Goal: Task Accomplishment & Management: Use online tool/utility

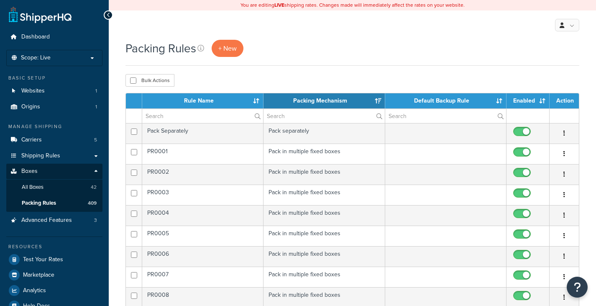
select select "15"
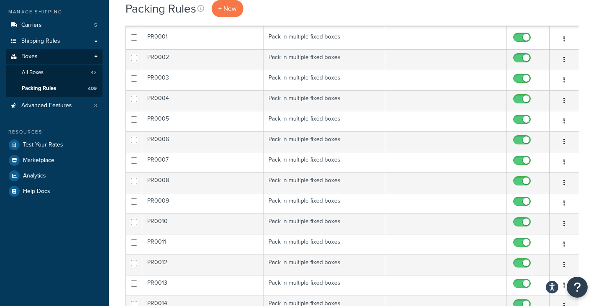
scroll to position [126, 0]
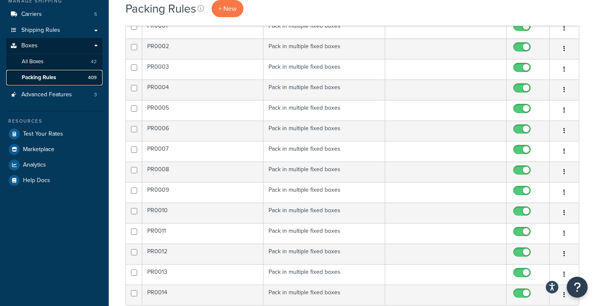
click at [53, 79] on span "Packing Rules" at bounding box center [39, 77] width 34 height 7
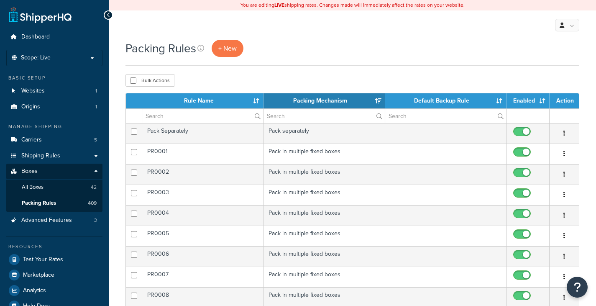
select select "15"
click at [229, 46] on span "+ New" at bounding box center [227, 49] width 18 height 10
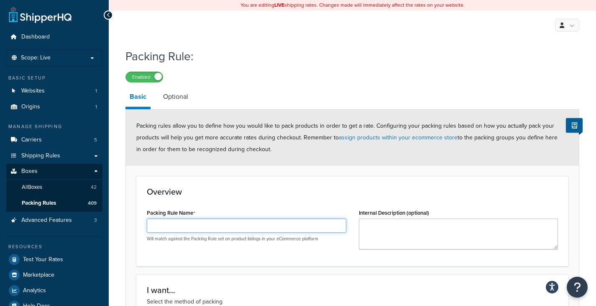
click at [162, 221] on input "Packing Rule Name" at bounding box center [247, 225] width 200 height 14
type input "2709"
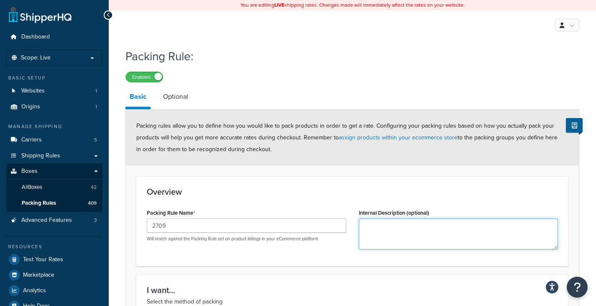
click at [383, 238] on textarea "Internal Description (optional)" at bounding box center [459, 233] width 200 height 31
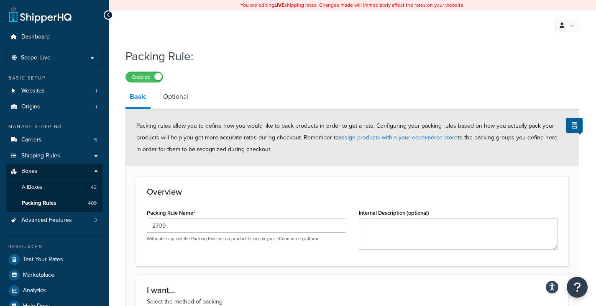
click at [410, 216] on label "Internal Description (optional)" at bounding box center [394, 213] width 70 height 6
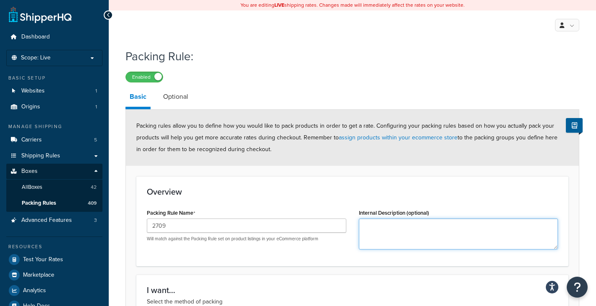
click at [410, 218] on textarea "Internal Description (optional)" at bounding box center [459, 233] width 200 height 31
click at [389, 229] on textarea "49 lbs, 28lbs," at bounding box center [459, 233] width 200 height 31
click at [400, 228] on textarea "49 lbs, 28lbs," at bounding box center [459, 233] width 200 height 31
click at [392, 236] on textarea "49 lbs, 16x16x12 28lbs," at bounding box center [459, 233] width 200 height 31
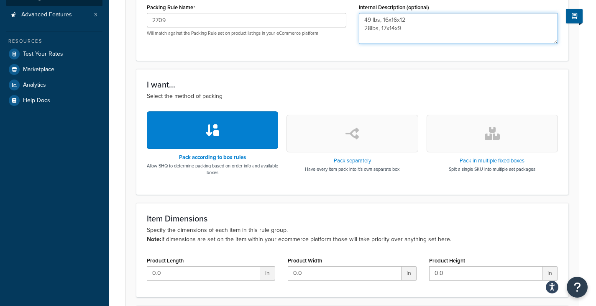
scroll to position [209, 0]
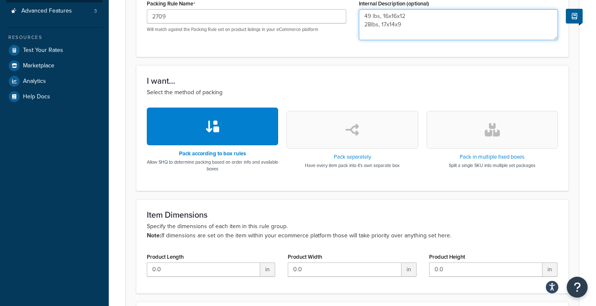
type textarea "49 lbs, 16x16x12 28lbs, 17x14x9"
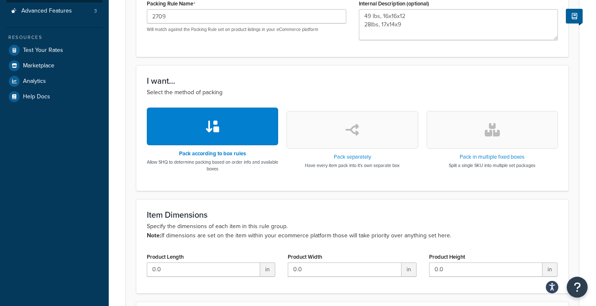
click at [526, 131] on button "button" at bounding box center [492, 130] width 131 height 38
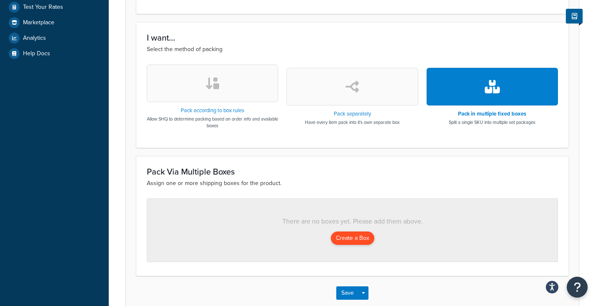
scroll to position [300, 0]
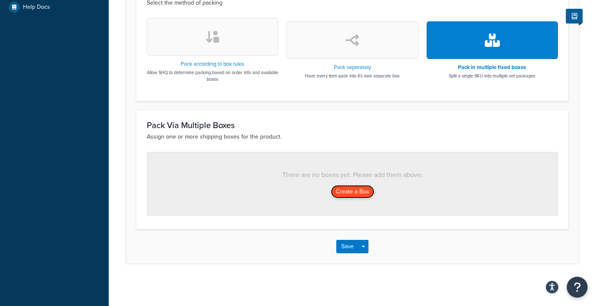
click at [350, 192] on button "Create a Box" at bounding box center [353, 191] width 44 height 13
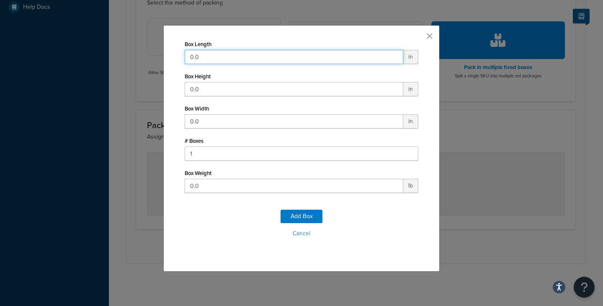
drag, startPoint x: 230, startPoint y: 56, endPoint x: 110, endPoint y: 40, distance: 120.3
click at [111, 41] on div "Box Length 0.0 in Box Height 0.0 in Box Width 0.0 in # Boxes 1 Box Weight 0.0 l…" at bounding box center [301, 153] width 603 height 306
type input "49"
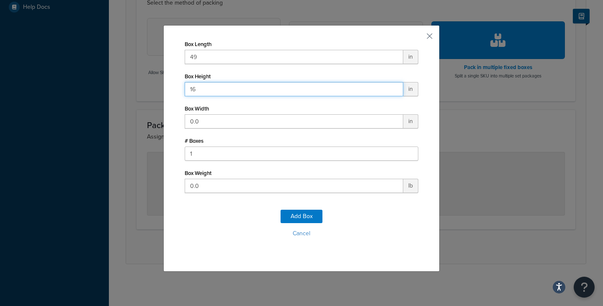
type input "16"
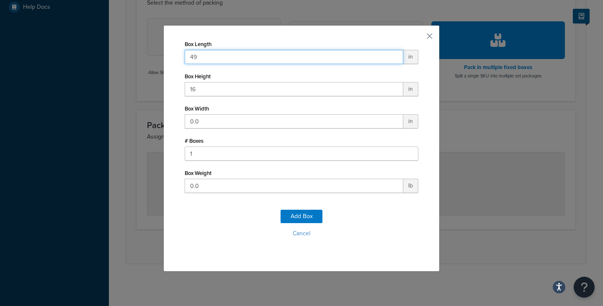
drag, startPoint x: 206, startPoint y: 57, endPoint x: 85, endPoint y: 47, distance: 121.8
click at [108, 45] on div "Box Length 49 in Box Height 16 in Box Width 0.0 in # Boxes 1 Box Weight 0.0 lb …" at bounding box center [301, 153] width 603 height 306
type input "16"
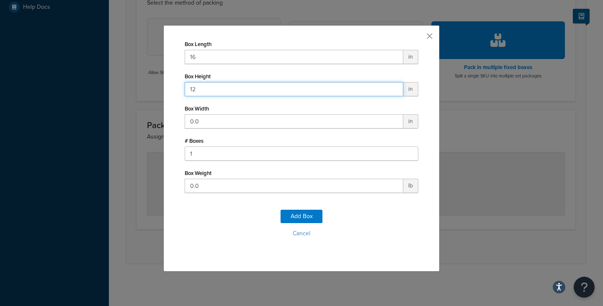
type input "12"
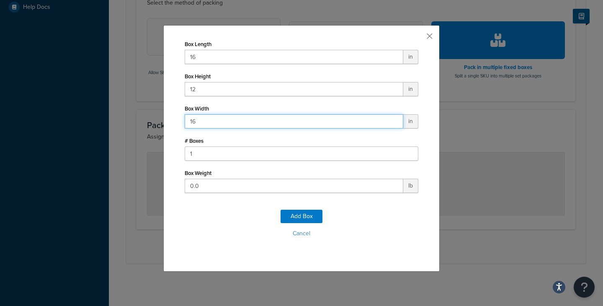
type input "16"
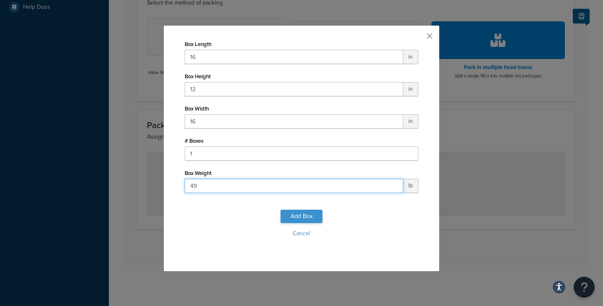
type input "49"
click at [301, 213] on button "Add Box" at bounding box center [301, 216] width 42 height 13
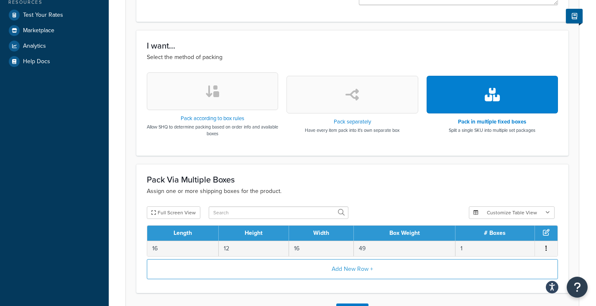
scroll to position [310, 0]
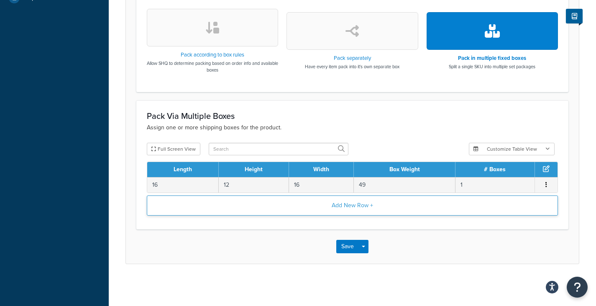
click at [303, 208] on button "Add New Row +" at bounding box center [352, 205] width 411 height 20
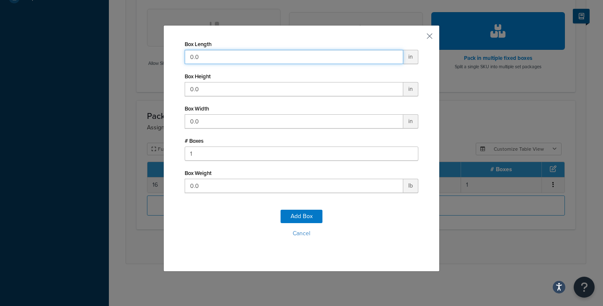
drag, startPoint x: 217, startPoint y: 55, endPoint x: 139, endPoint y: 45, distance: 78.5
click at [139, 45] on div "Box Length 0.0 in Box Height 0.0 in Box Width 0.0 in # Boxes 1 Box Weight 0.0 l…" at bounding box center [301, 153] width 603 height 306
type input "17"
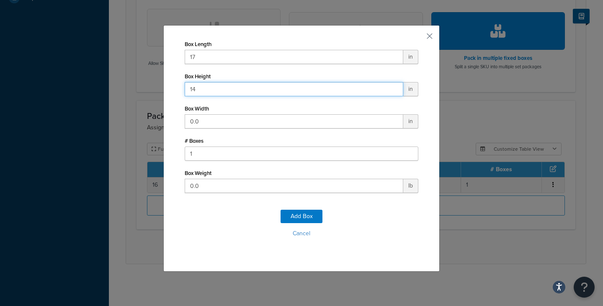
type input "14"
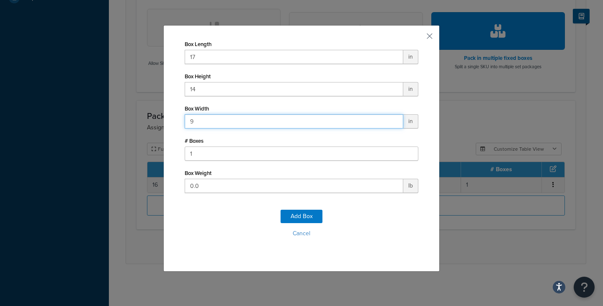
type input "9"
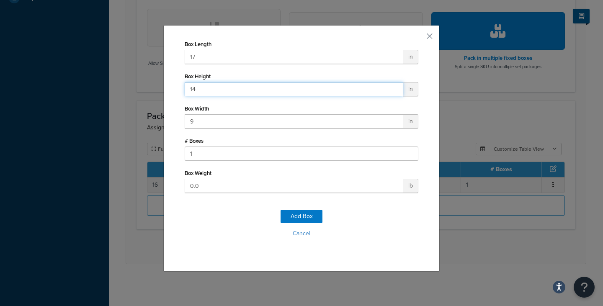
drag, startPoint x: 202, startPoint y: 87, endPoint x: 139, endPoint y: 72, distance: 64.8
click at [142, 73] on div "Box Length 17 in Box Height 14 in Box Width 9 in # Boxes 1 Box Weight 0.0 lb Ad…" at bounding box center [301, 153] width 603 height 306
type input "9"
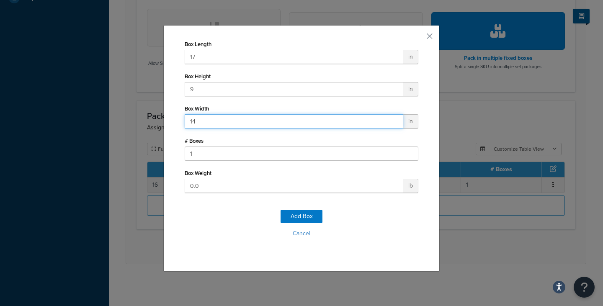
type input "14"
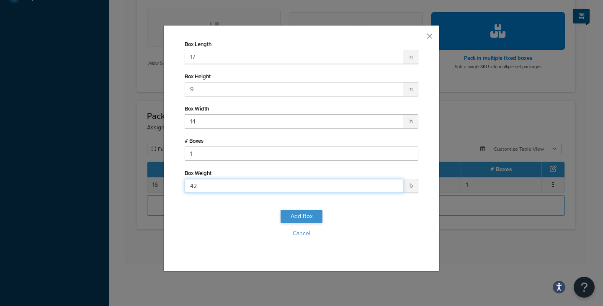
type input "42"
click at [284, 216] on button "Add Box" at bounding box center [301, 216] width 42 height 13
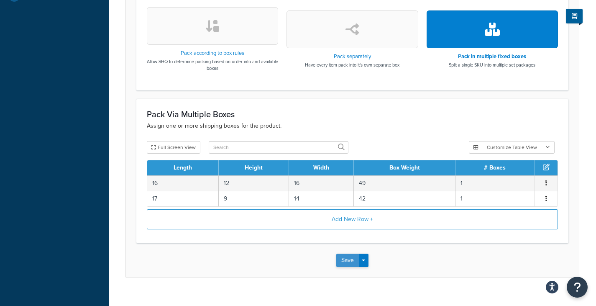
click at [350, 265] on button "Save" at bounding box center [348, 260] width 23 height 13
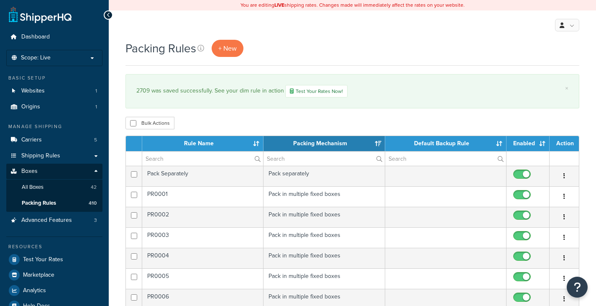
select select "15"
